Goal: Task Accomplishment & Management: Use online tool/utility

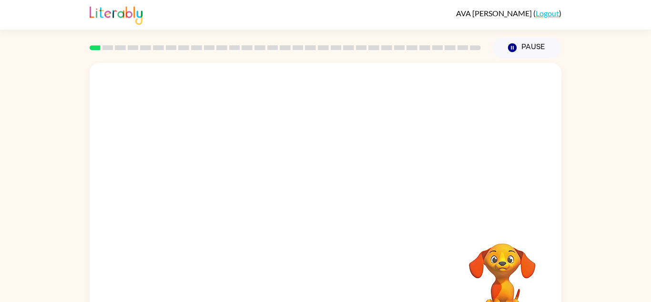
click at [211, 97] on div at bounding box center [326, 143] width 472 height 160
click at [330, 208] on icon "button" at bounding box center [325, 203] width 17 height 17
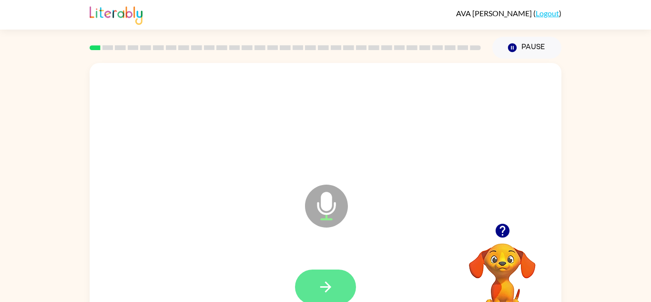
click at [325, 278] on icon "button" at bounding box center [325, 286] width 17 height 17
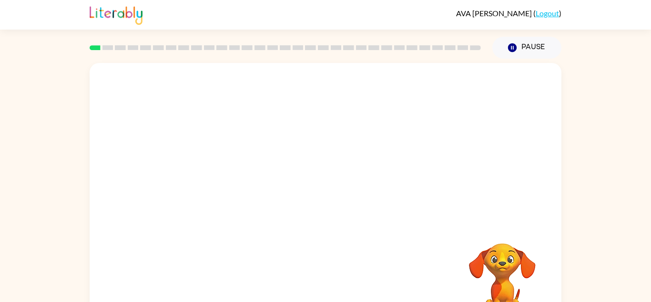
click at [325, 278] on div at bounding box center [325, 287] width 453 height 78
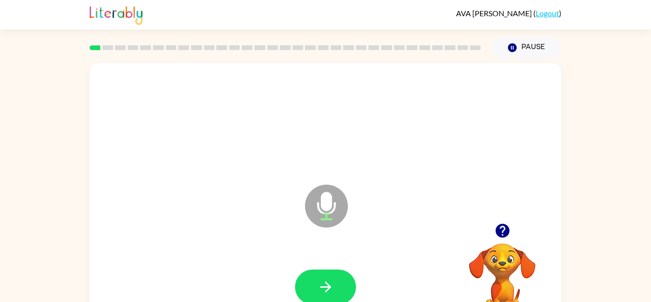
click at [325, 278] on icon "button" at bounding box center [325, 286] width 17 height 17
click at [335, 285] on button "button" at bounding box center [325, 286] width 61 height 35
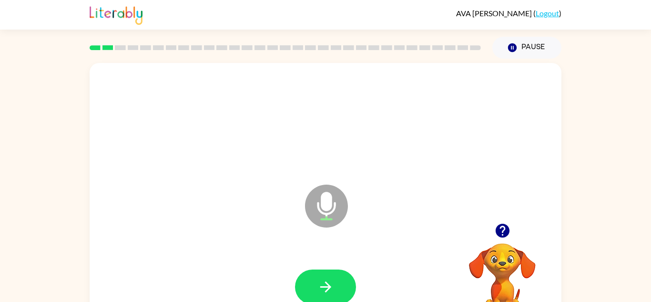
click at [335, 285] on button "button" at bounding box center [325, 286] width 61 height 35
click at [324, 282] on icon "button" at bounding box center [325, 286] width 17 height 17
click at [507, 254] on video "Your browser must support playing .mp4 files to use Literably. Please try using…" at bounding box center [502, 275] width 95 height 95
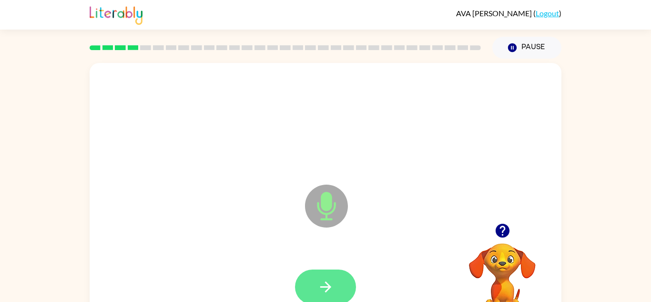
click at [336, 274] on button "button" at bounding box center [325, 286] width 61 height 35
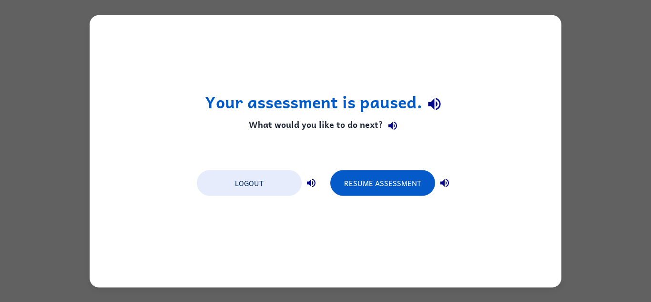
click at [20, 85] on div "Your assessment is paused. What would you like to do next? Logout Resume Assess…" at bounding box center [325, 151] width 651 height 302
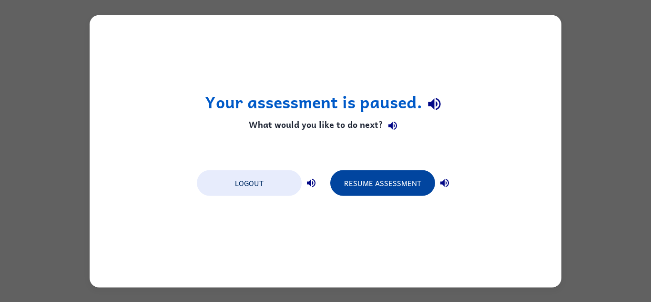
click at [401, 191] on button "Resume Assessment" at bounding box center [382, 183] width 105 height 26
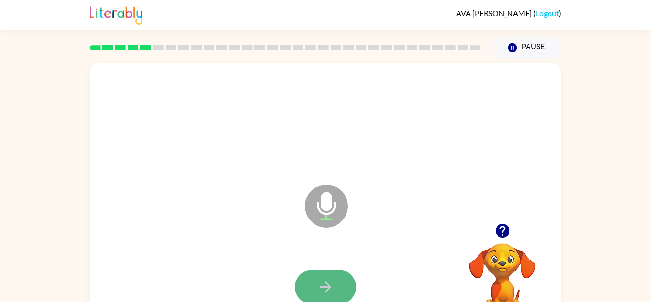
click at [318, 293] on icon "button" at bounding box center [325, 286] width 17 height 17
click at [314, 285] on button "button" at bounding box center [325, 286] width 61 height 35
click at [328, 279] on icon "button" at bounding box center [325, 286] width 17 height 17
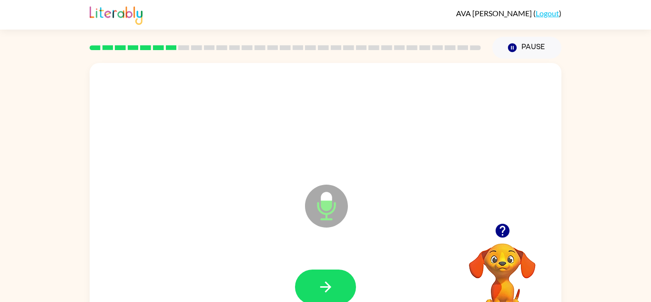
click at [328, 279] on icon "button" at bounding box center [325, 286] width 17 height 17
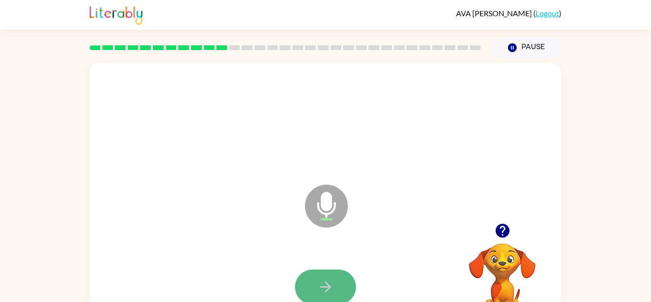
click at [327, 286] on icon "button" at bounding box center [325, 286] width 11 height 11
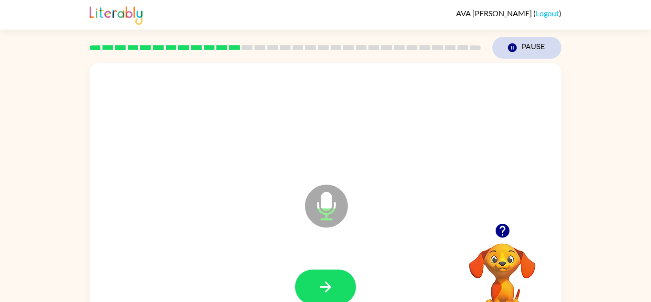
click at [516, 48] on icon "button" at bounding box center [512, 47] width 9 height 9
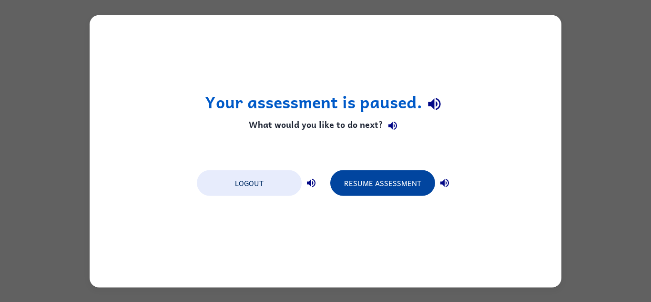
click at [395, 174] on button "Resume Assessment" at bounding box center [382, 183] width 105 height 26
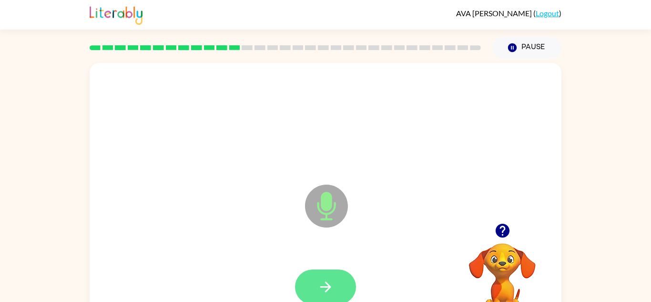
click at [335, 276] on button "button" at bounding box center [325, 286] width 61 height 35
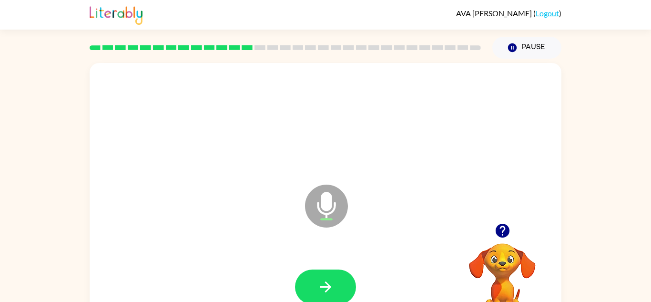
click at [335, 276] on button "button" at bounding box center [325, 286] width 61 height 35
click at [336, 278] on button "button" at bounding box center [325, 286] width 61 height 35
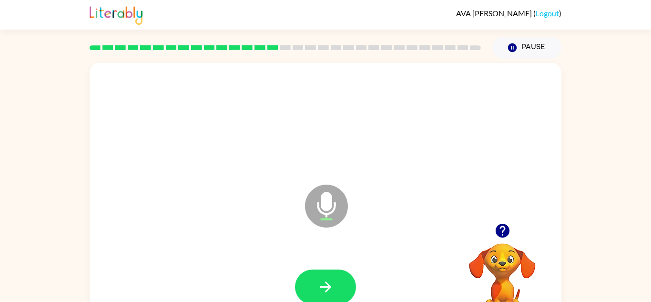
click at [336, 278] on button "button" at bounding box center [325, 286] width 61 height 35
click at [323, 291] on icon "button" at bounding box center [325, 286] width 17 height 17
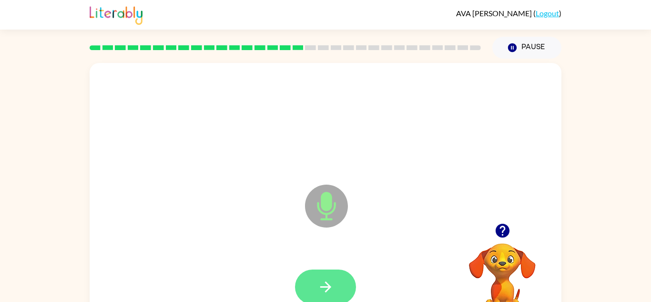
click at [327, 280] on icon "button" at bounding box center [325, 286] width 17 height 17
